Goal: Task Accomplishment & Management: Manage account settings

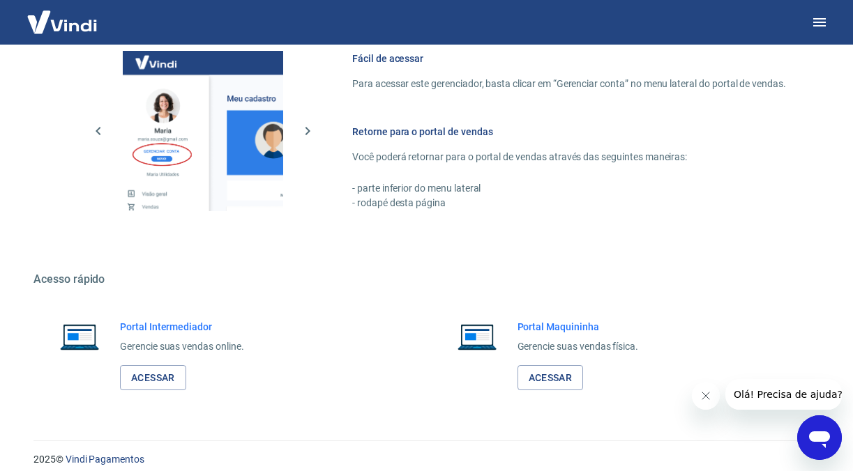
scroll to position [775, 0]
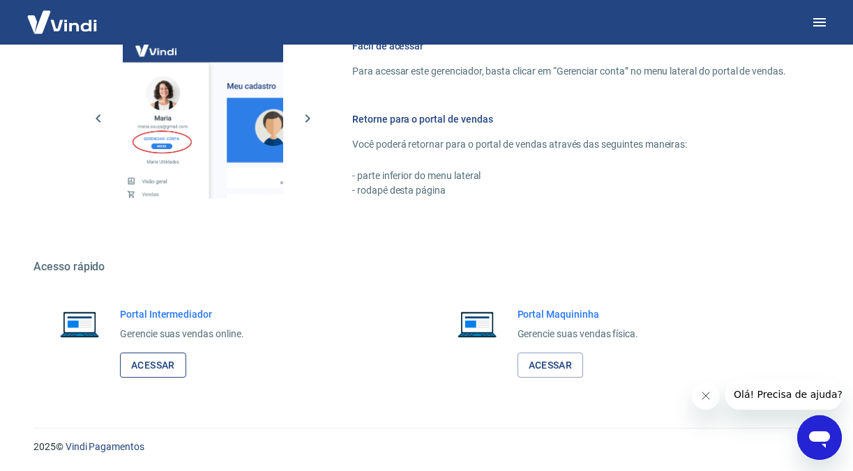
click at [162, 364] on link "Acessar" at bounding box center [153, 366] width 66 height 26
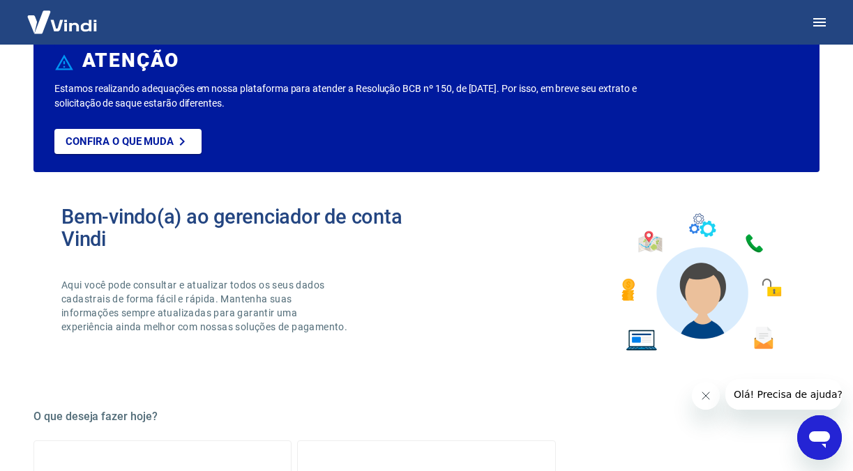
scroll to position [0, 0]
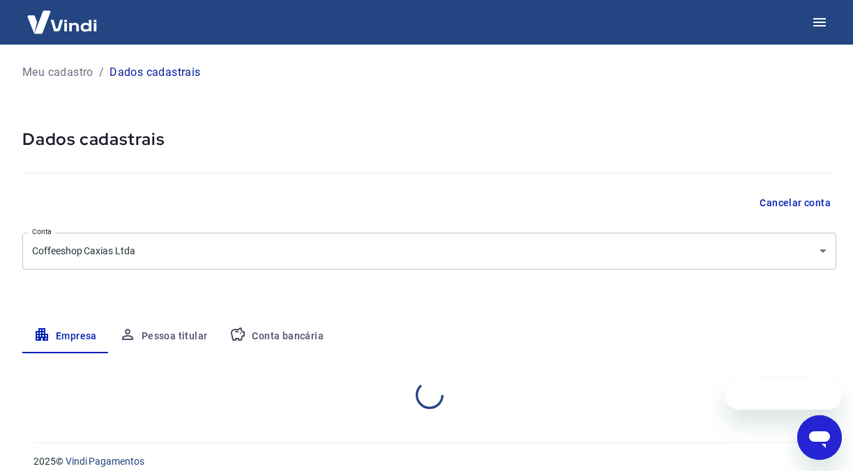
select select "RS"
select select "business"
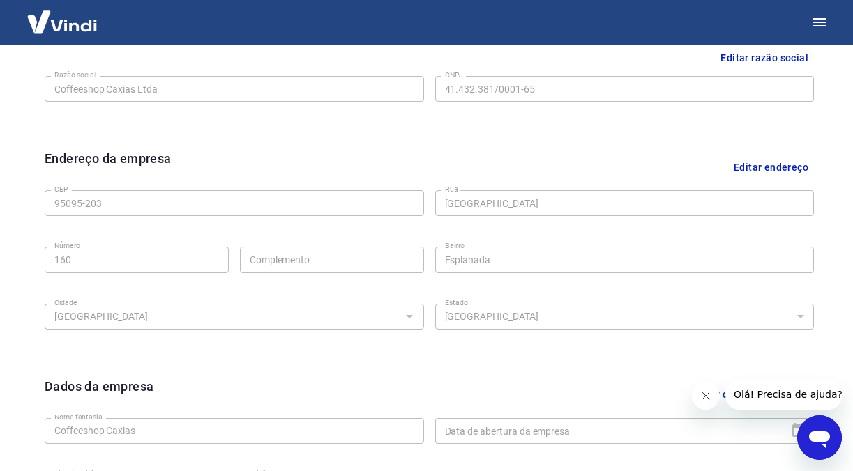
scroll to position [361, 0]
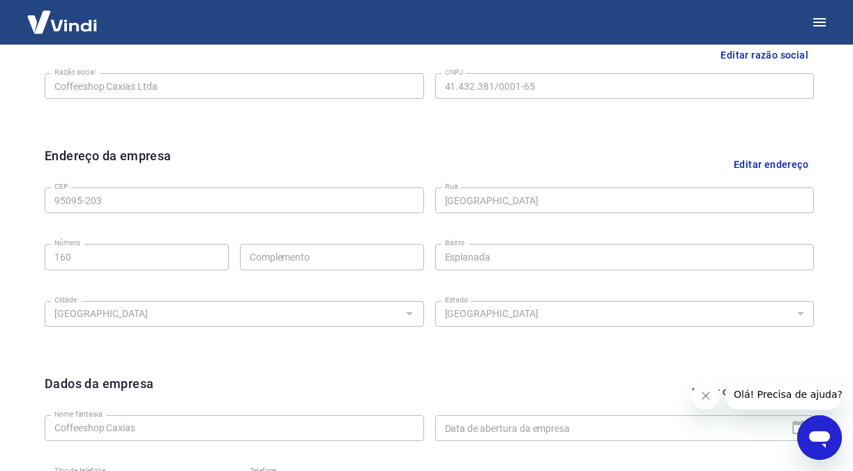
click at [762, 165] on button "Editar endereço" at bounding box center [771, 164] width 86 height 36
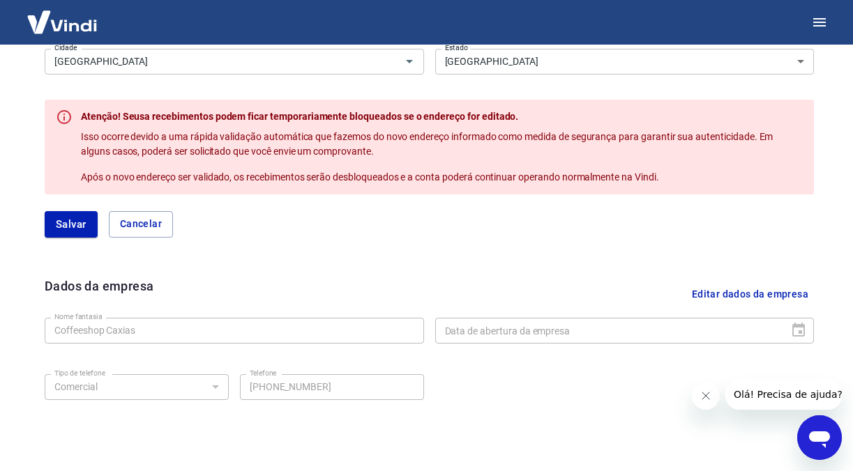
scroll to position [614, 0]
